Goal: Task Accomplishment & Management: Manage account settings

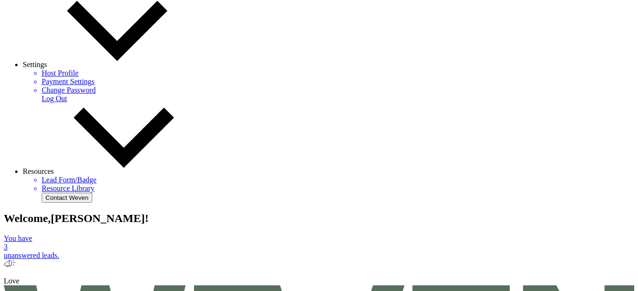
scroll to position [357, 0]
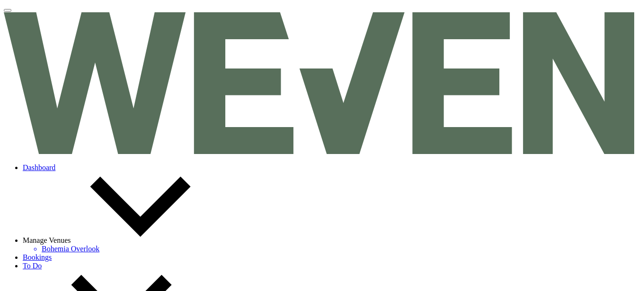
select select "5"
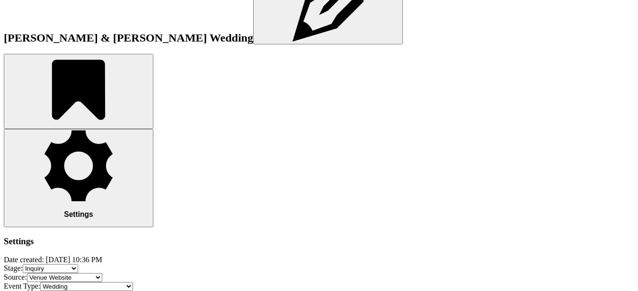
scroll to position [753, 0]
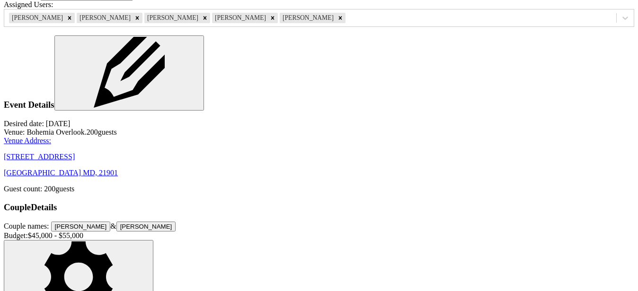
scroll to position [1033, 0]
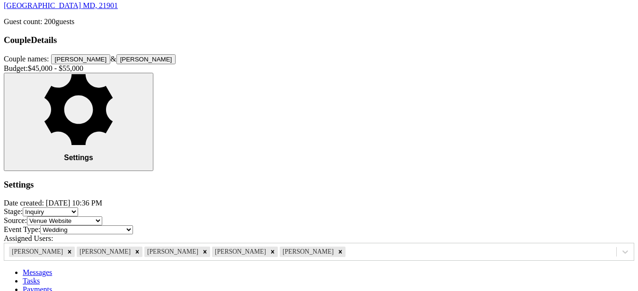
scroll to position [1147, 0]
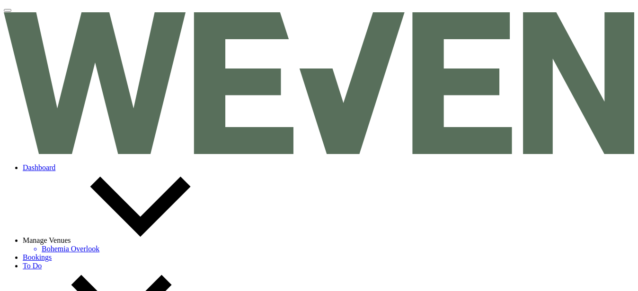
scroll to position [0, 0]
select select "2"
click at [55, 164] on link "Dashboard" at bounding box center [39, 168] width 33 height 8
select select "2"
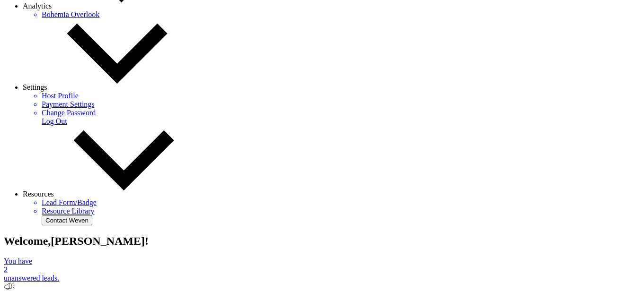
scroll to position [335, 0]
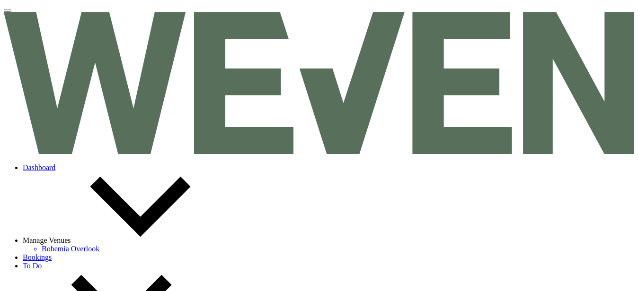
select select "3"
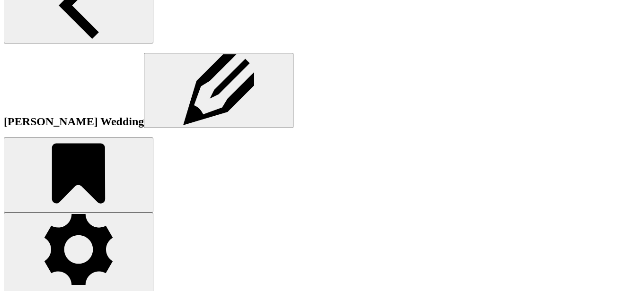
scroll to position [599, 0]
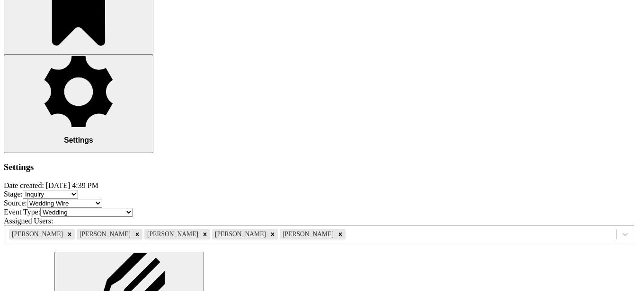
scroll to position [783, 0]
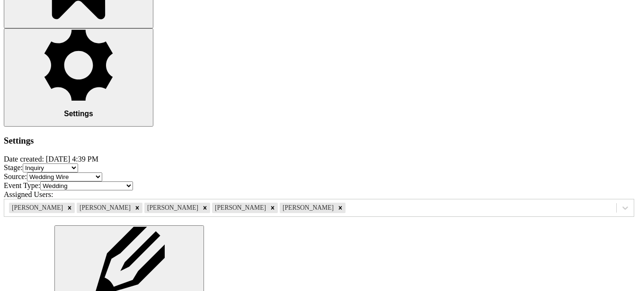
select select "6024"
drag, startPoint x: 86, startPoint y: 209, endPoint x: 48, endPoint y: 183, distance: 45.7
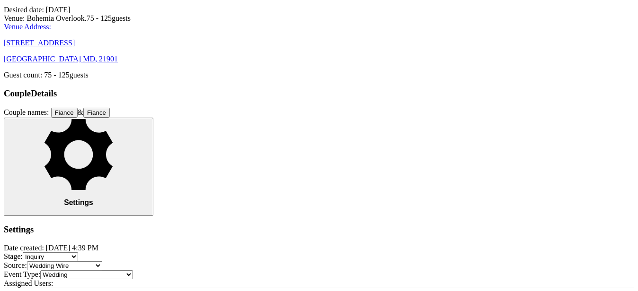
scroll to position [1086, 0]
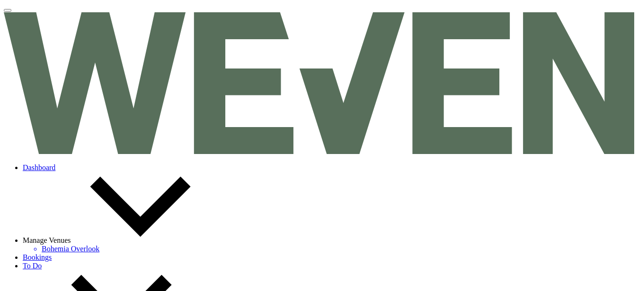
scroll to position [0, 0]
click at [55, 164] on link "Dashboard" at bounding box center [39, 168] width 33 height 8
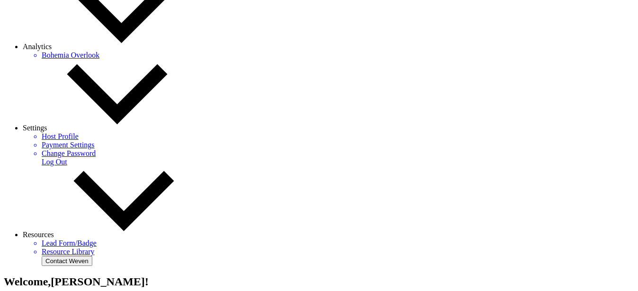
scroll to position [303, 0]
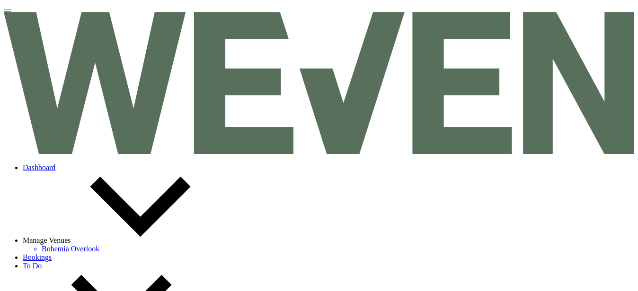
select select "2"
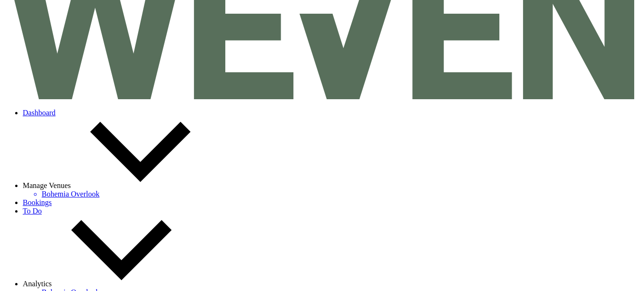
scroll to position [61, 0]
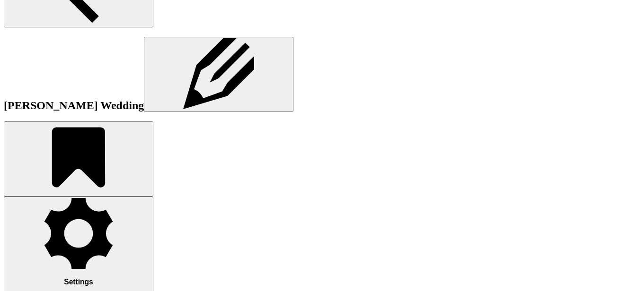
scroll to position [616, 0]
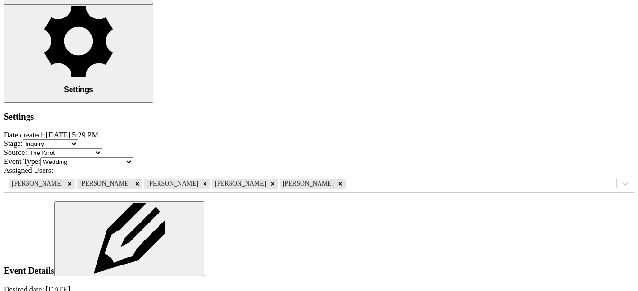
select select "6024"
drag, startPoint x: 84, startPoint y: 210, endPoint x: 52, endPoint y: 189, distance: 38.3
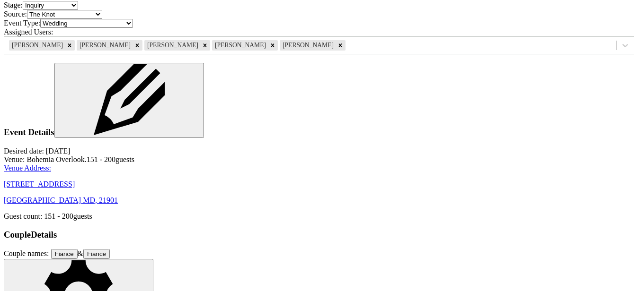
scroll to position [956, 0]
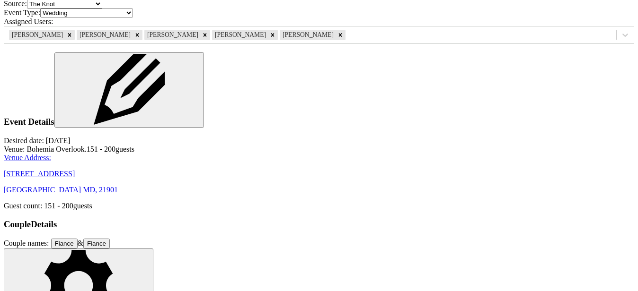
drag, startPoint x: 518, startPoint y: 184, endPoint x: 359, endPoint y: 185, distance: 159.0
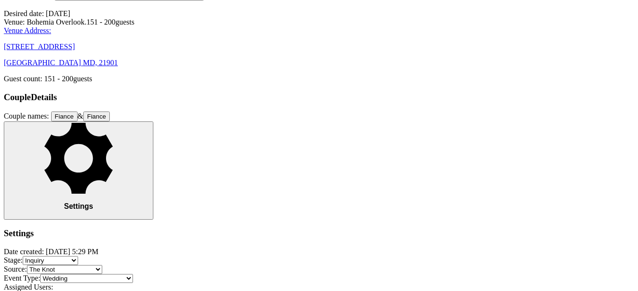
scroll to position [1088, 0]
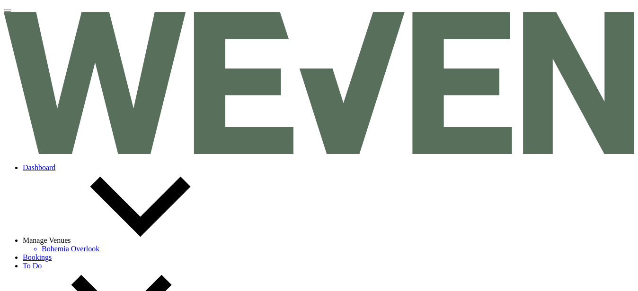
scroll to position [0, 0]
click at [55, 164] on link "Dashboard" at bounding box center [39, 168] width 33 height 8
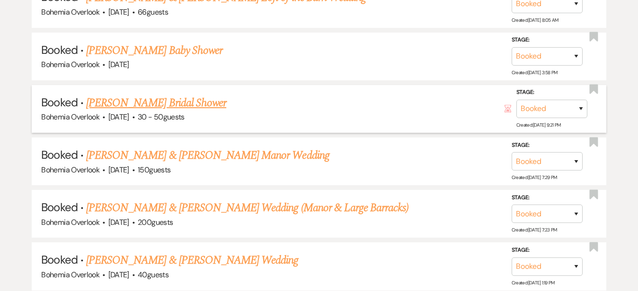
scroll to position [890, 0]
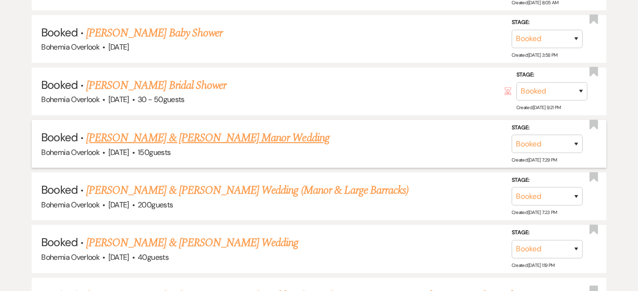
click at [283, 130] on link "Shane Thompson & Erin Maley's Manor Wedding" at bounding box center [207, 138] width 243 height 17
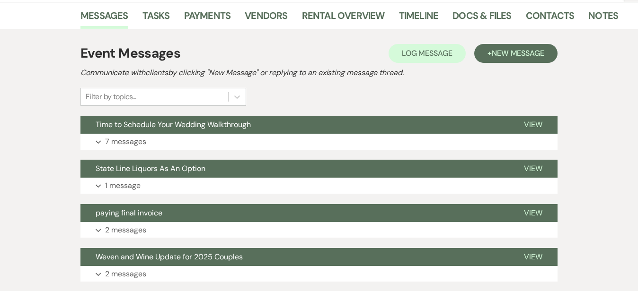
scroll to position [199, 0]
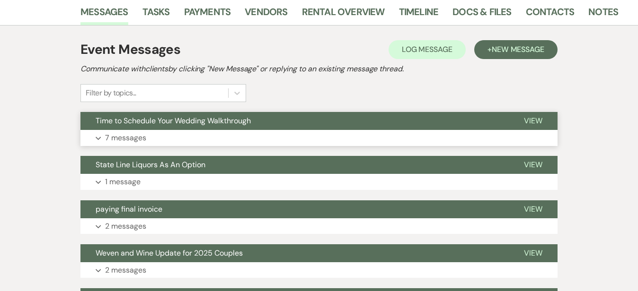
click at [301, 137] on button "Expand 7 messages" at bounding box center [318, 138] width 477 height 16
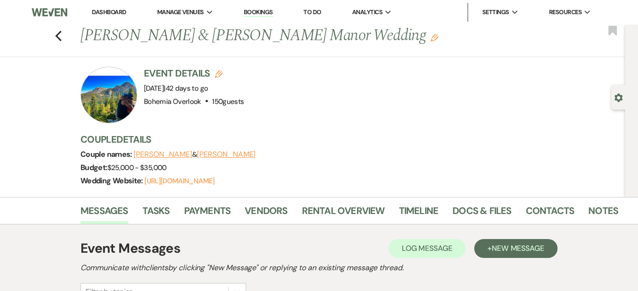
scroll to position [0, 0]
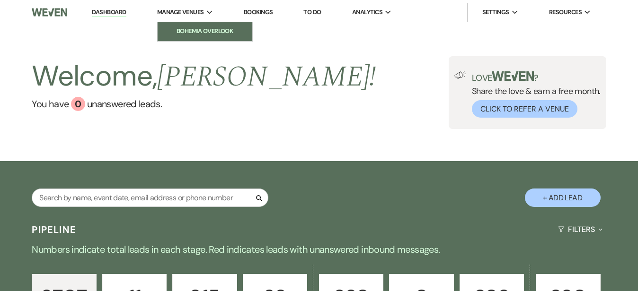
click at [214, 28] on li "Bohemia Overlook" at bounding box center [204, 30] width 85 height 9
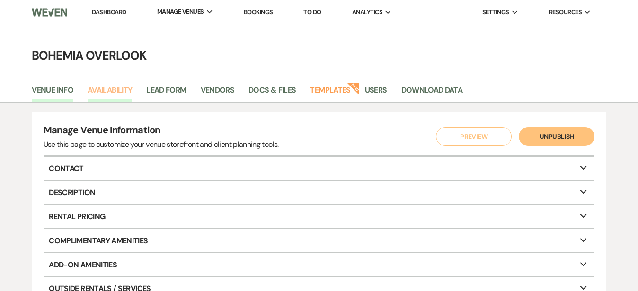
click at [122, 90] on link "Availability" at bounding box center [110, 93] width 44 height 18
select select "3"
select select "2026"
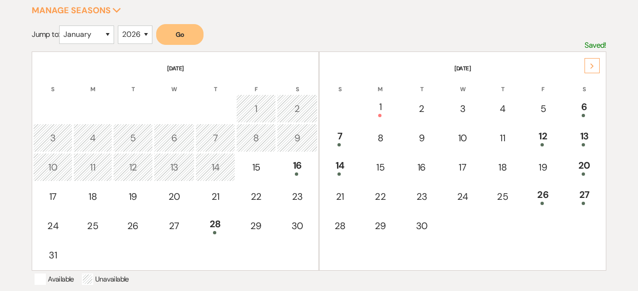
scroll to position [161, 0]
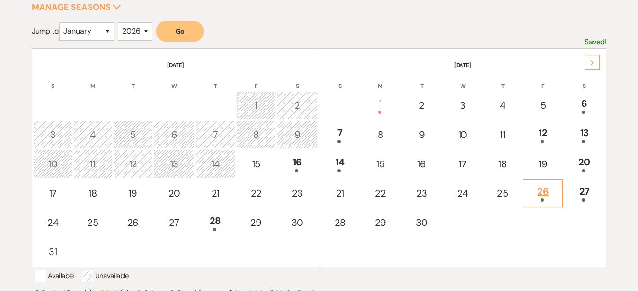
click at [541, 185] on div "26" at bounding box center [542, 194] width 29 height 18
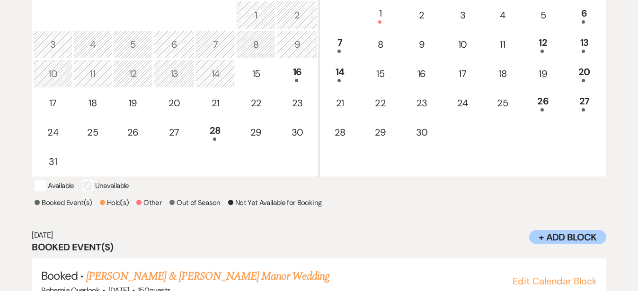
scroll to position [250, 0]
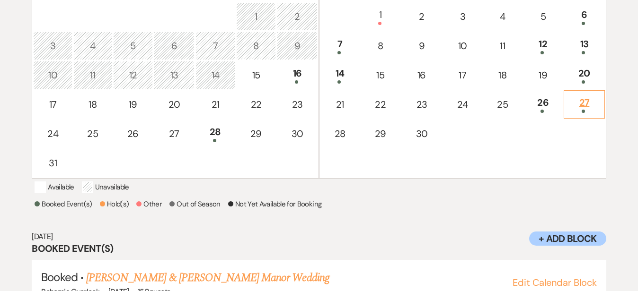
click at [584, 107] on div "27" at bounding box center [584, 105] width 30 height 18
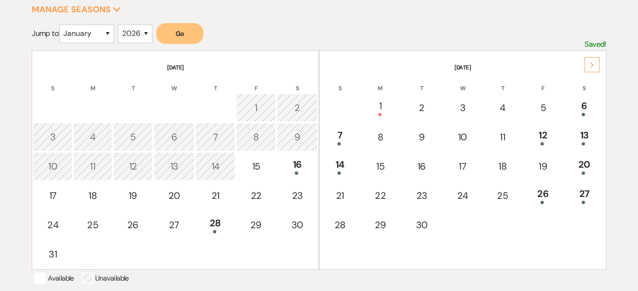
scroll to position [156, 0]
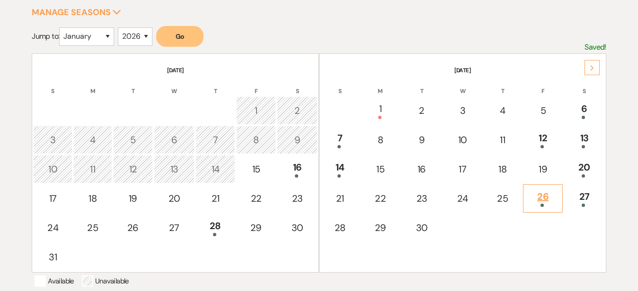
click at [547, 187] on td "26" at bounding box center [543, 199] width 40 height 28
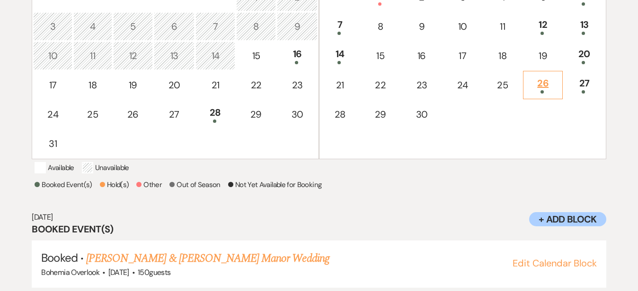
scroll to position [296, 0]
